Goal: Navigation & Orientation: Find specific page/section

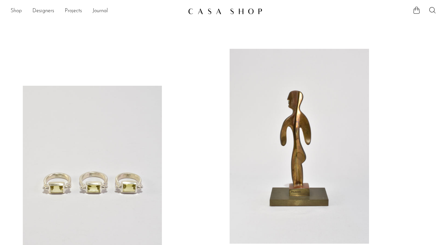
click at [12, 12] on link "Shop" at bounding box center [16, 11] width 11 height 9
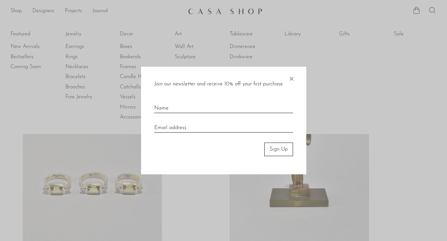
click at [292, 78] on span "×" at bounding box center [291, 77] width 7 height 21
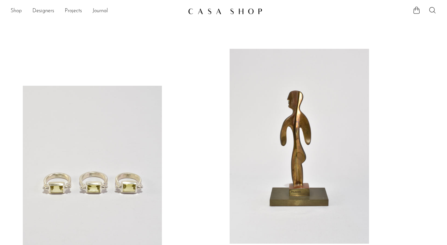
click at [14, 14] on link "Shop" at bounding box center [16, 11] width 11 height 9
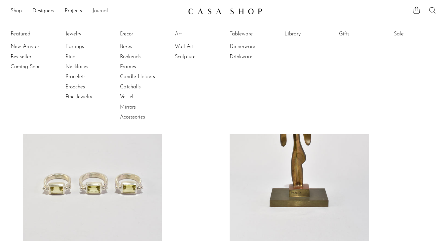
click at [143, 76] on link "Candle Holders" at bounding box center [145, 76] width 50 height 7
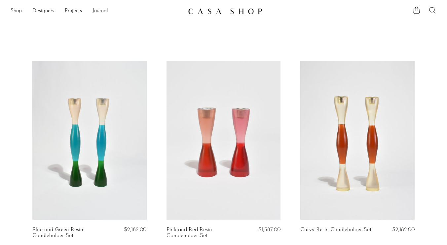
click at [18, 11] on link "Shop" at bounding box center [16, 11] width 11 height 9
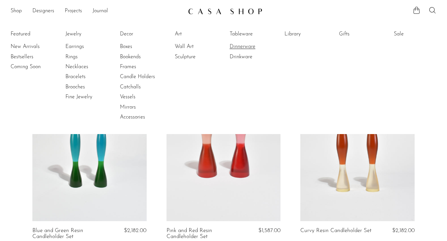
click at [243, 49] on link "Dinnerware" at bounding box center [255, 46] width 50 height 7
